Goal: Transaction & Acquisition: Purchase product/service

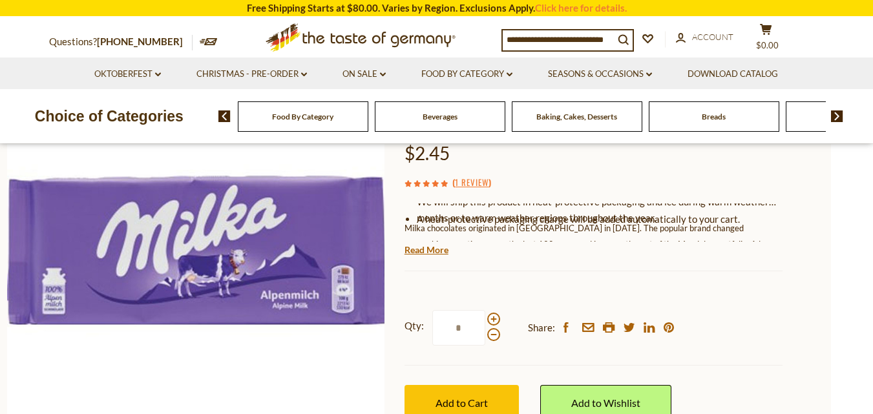
scroll to position [143, 0]
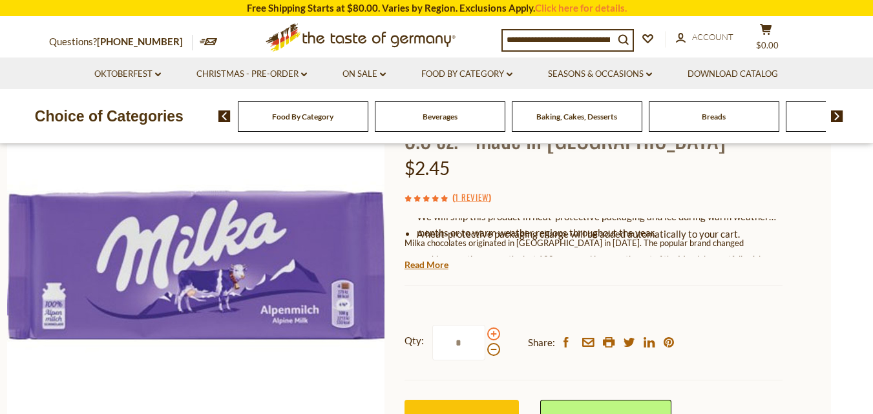
click at [495, 335] on span at bounding box center [493, 334] width 13 height 13
click at [485, 335] on input "*" at bounding box center [458, 343] width 53 height 36
click at [495, 335] on span at bounding box center [493, 334] width 13 height 13
click at [485, 335] on input "*" at bounding box center [458, 343] width 53 height 36
click at [494, 333] on span at bounding box center [493, 334] width 13 height 13
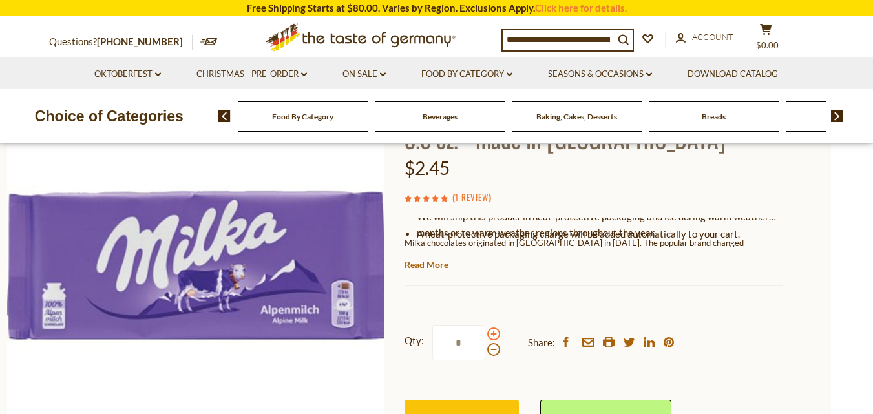
click at [485, 333] on input "*" at bounding box center [458, 343] width 53 height 36
click at [494, 352] on span at bounding box center [493, 349] width 13 height 13
click at [485, 352] on input "*" at bounding box center [458, 343] width 53 height 36
click at [494, 352] on span at bounding box center [493, 349] width 13 height 13
click at [485, 352] on input "*" at bounding box center [458, 343] width 53 height 36
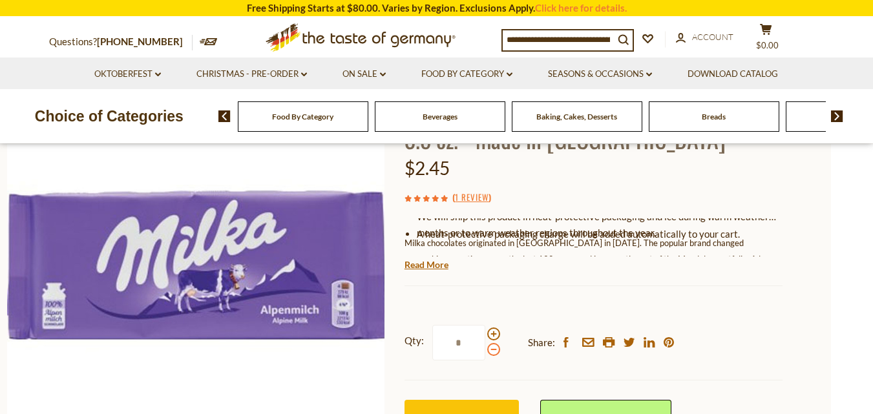
click at [494, 352] on span at bounding box center [493, 349] width 13 height 13
click at [485, 352] on input "*" at bounding box center [458, 343] width 53 height 36
click at [494, 352] on span at bounding box center [493, 349] width 13 height 13
click at [485, 352] on input "*" at bounding box center [458, 343] width 53 height 36
type input "*"
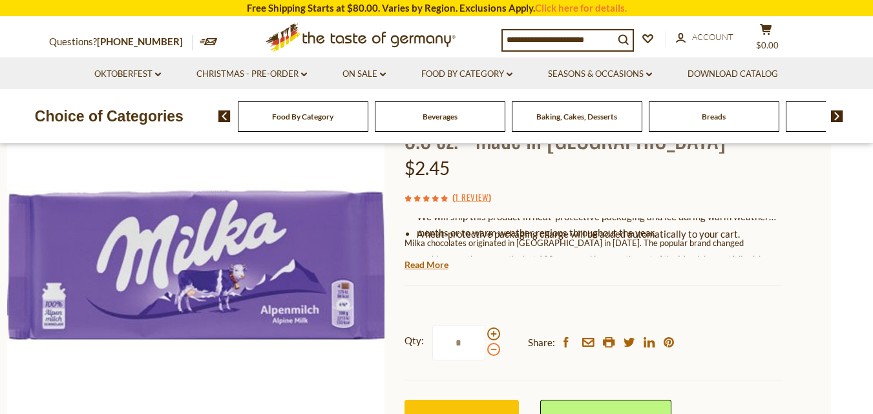
click at [494, 352] on span at bounding box center [493, 349] width 13 height 13
click at [485, 352] on input "*" at bounding box center [458, 343] width 53 height 36
